Goal: Find specific page/section: Find specific page/section

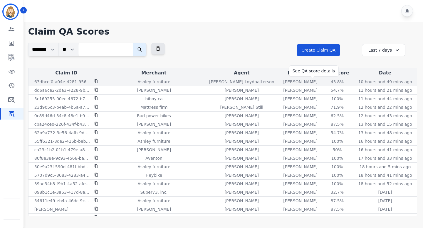
click at [324, 82] on div "43.8%" at bounding box center [337, 82] width 26 height 6
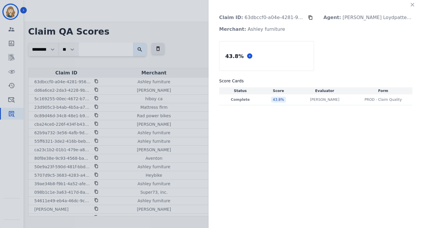
click at [198, 45] on div "Claim ID: 63dbccf0-a04e-4281-9566-3604ce78819b Agent: [PERSON_NAME] Merchant: A…" at bounding box center [211, 114] width 423 height 228
click at [414, 3] on icon "button" at bounding box center [412, 5] width 6 height 6
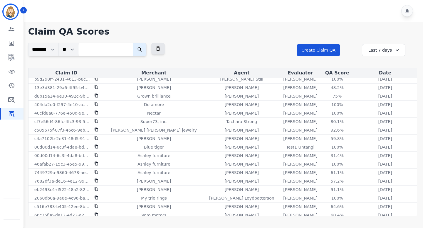
scroll to position [619, 0]
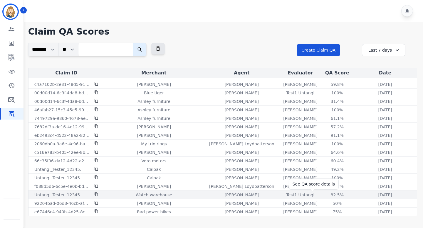
click at [324, 196] on div "82.5%" at bounding box center [337, 195] width 26 height 6
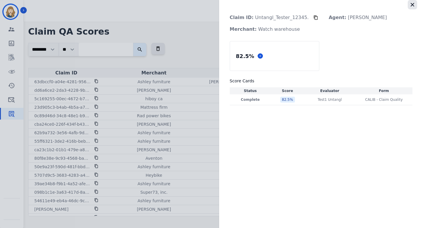
click at [411, 3] on icon "button" at bounding box center [412, 5] width 6 height 6
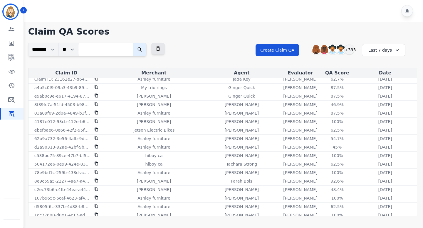
scroll to position [0, 0]
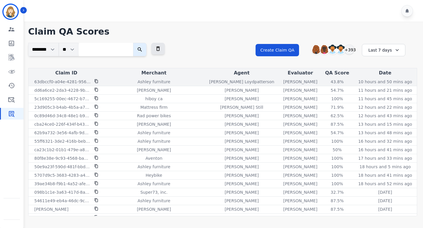
click at [97, 82] on icon at bounding box center [96, 82] width 3 height 4
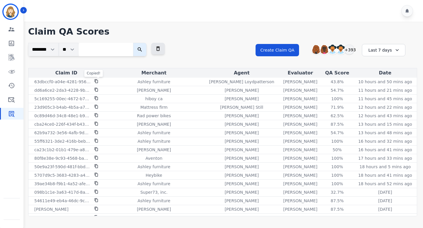
click at [103, 52] on input "search" at bounding box center [105, 50] width 55 height 14
paste input "**********"
type input "**********"
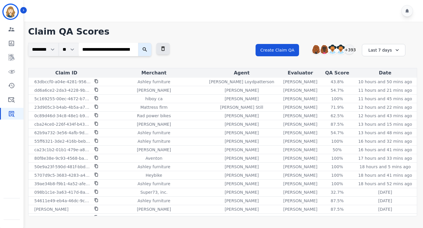
click at [150, 46] on button "submit" at bounding box center [145, 50] width 14 height 14
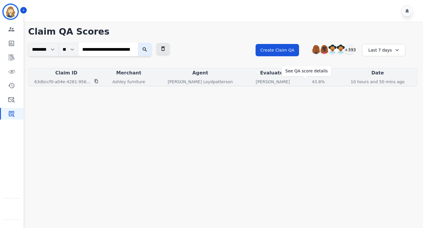
click at [305, 82] on div "43.8%" at bounding box center [318, 82] width 26 height 6
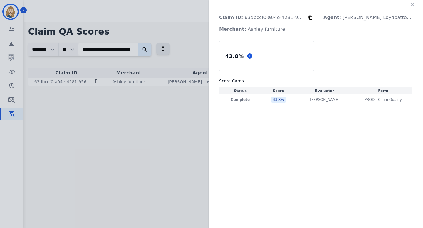
click at [181, 142] on div "Claim ID: 63dbccf0-a04e-4281-9566-3604ce78819b Agent: [PERSON_NAME] Merchant: A…" at bounding box center [211, 114] width 423 height 228
